Goal: Transaction & Acquisition: Purchase product/service

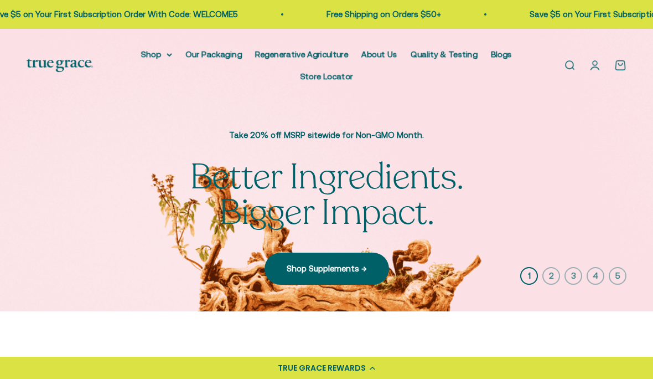
click at [325, 58] on link "Regenerative Agriculture" at bounding box center [301, 53] width 93 height 9
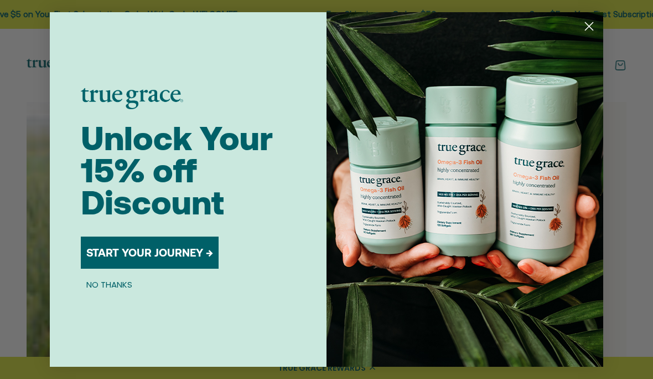
scroll to position [279, 0]
click at [594, 35] on circle "Close dialog" at bounding box center [589, 26] width 18 height 18
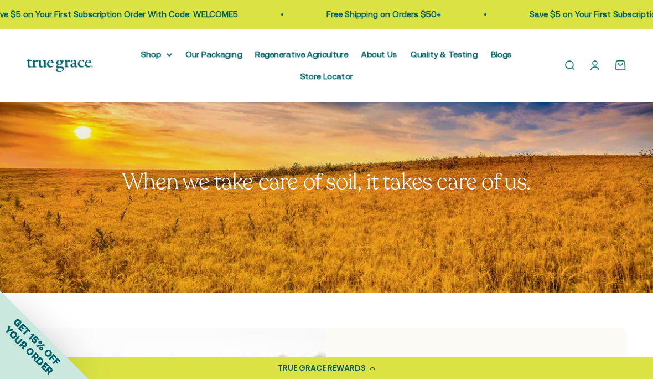
scroll to position [0, 0]
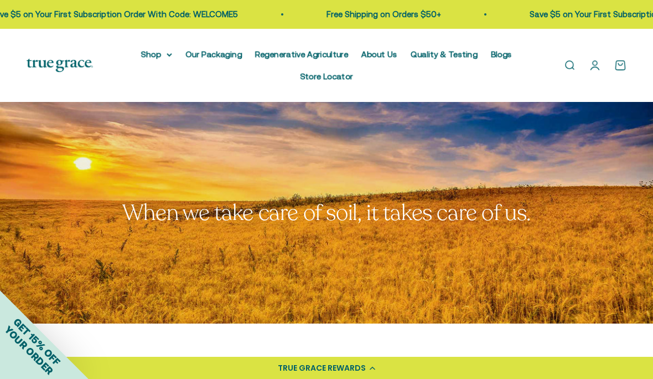
click at [148, 54] on summary "Shop" at bounding box center [156, 54] width 31 height 13
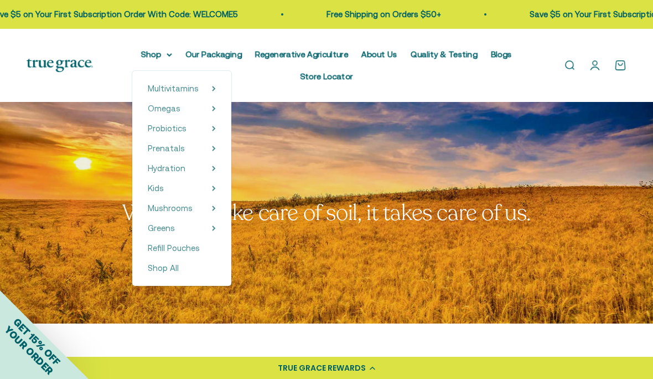
click at [185, 228] on summary "Greens" at bounding box center [182, 227] width 68 height 13
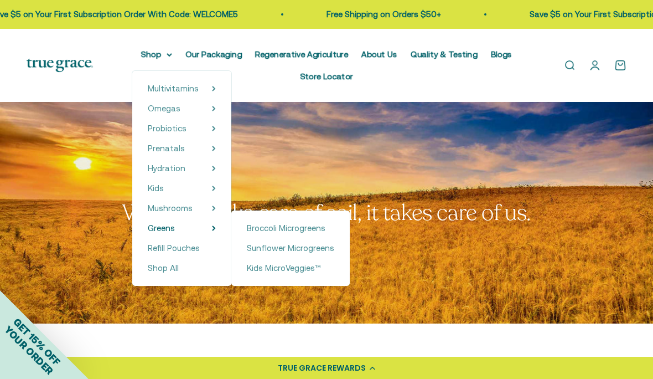
click at [286, 231] on span "Broccoli Microgreens" at bounding box center [286, 227] width 79 height 9
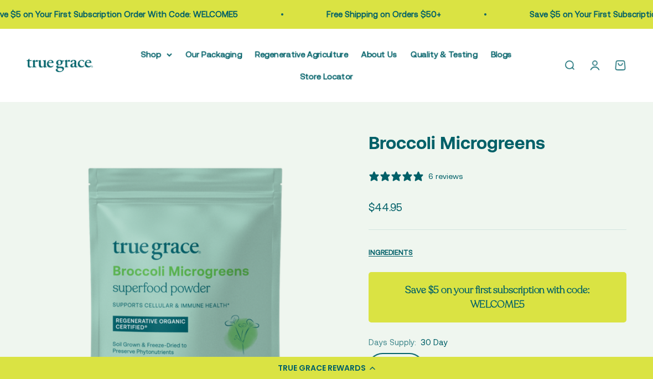
select select "3"
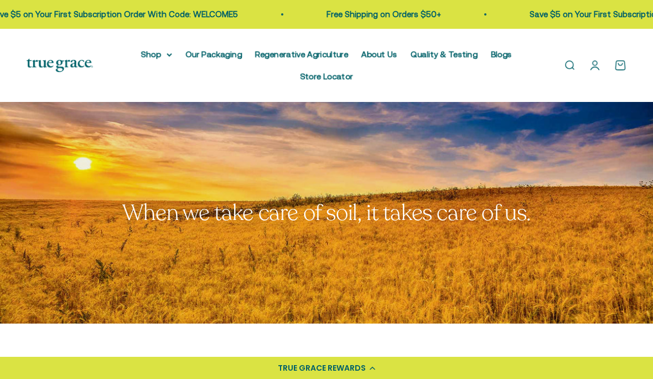
click at [160, 60] on summary "Shop" at bounding box center [156, 54] width 31 height 13
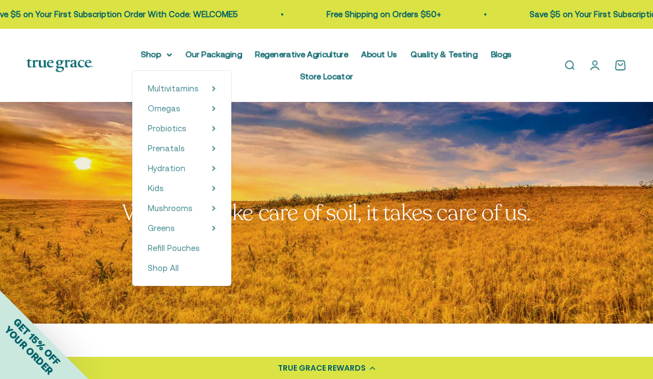
click at [205, 128] on summary "Probiotics" at bounding box center [182, 128] width 68 height 13
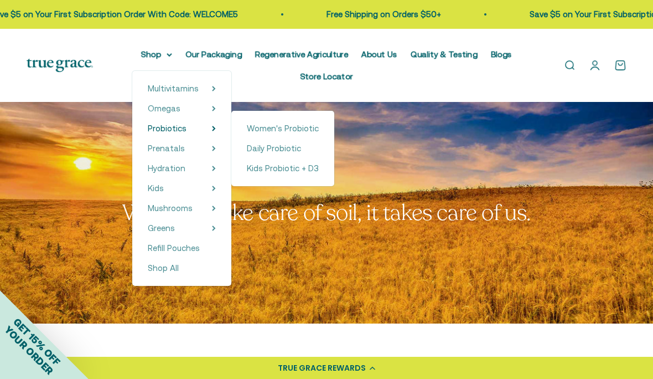
click at [311, 131] on link "Women's Probiotic" at bounding box center [283, 128] width 72 height 13
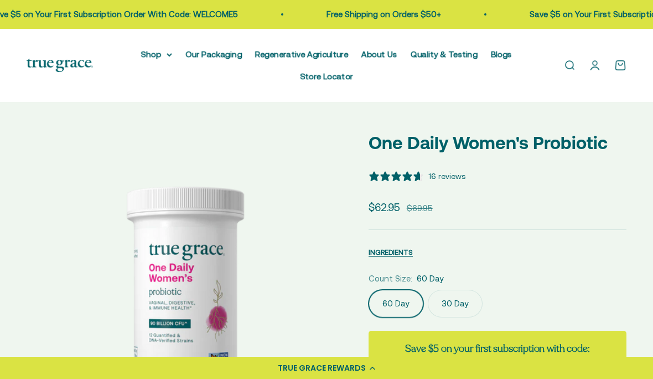
select select "3"
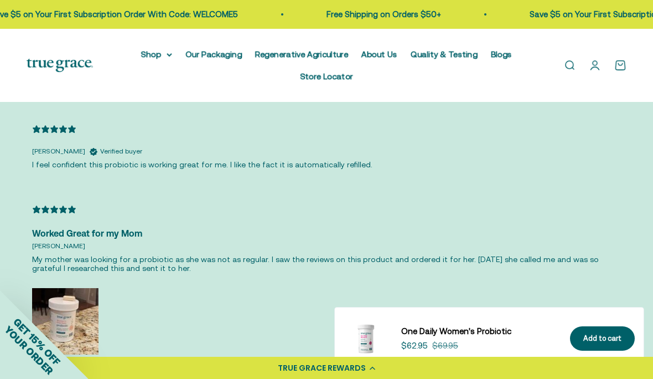
scroll to position [2312, 0]
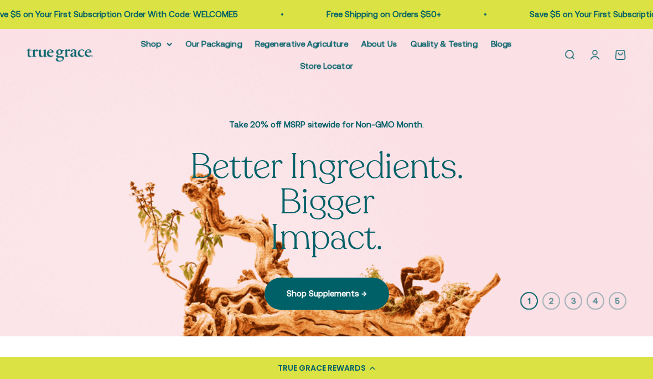
scroll to position [14, 0]
